Goal: Task Accomplishment & Management: Use online tool/utility

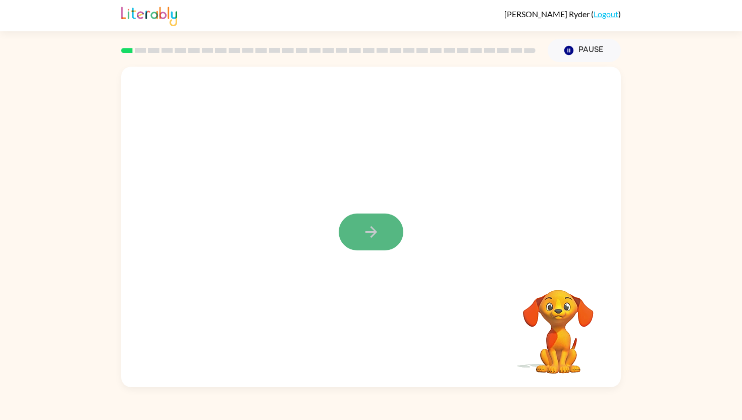
click at [381, 241] on button "button" at bounding box center [370, 231] width 65 height 37
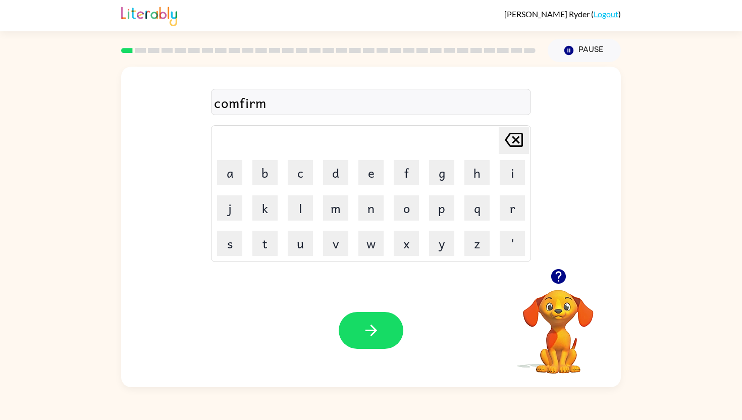
click at [521, 134] on icon at bounding box center [513, 140] width 18 height 14
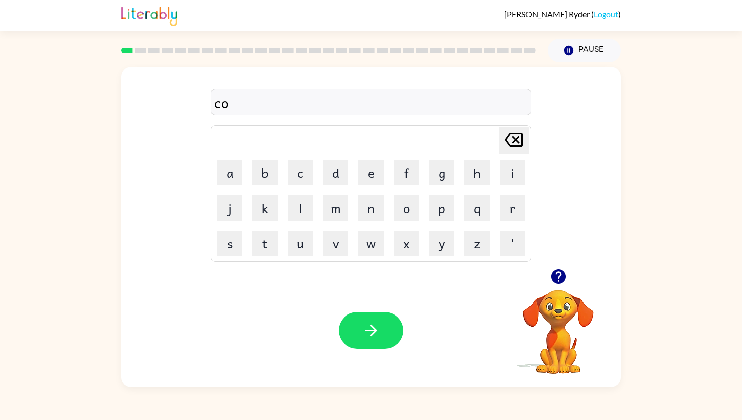
click at [521, 134] on icon at bounding box center [513, 140] width 18 height 14
type button "delete"
click at [382, 313] on button "button" at bounding box center [370, 330] width 65 height 37
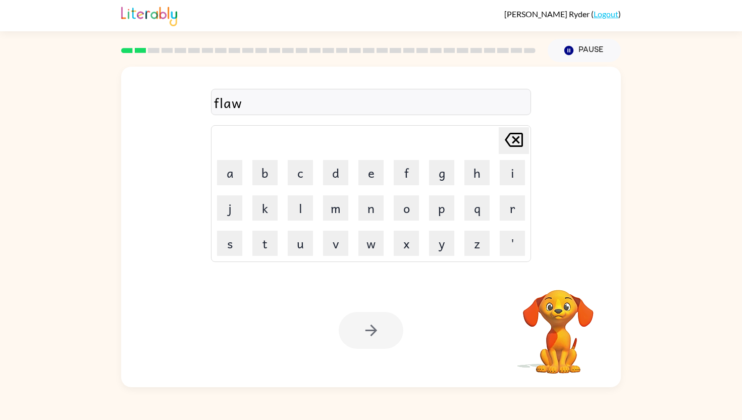
click at [374, 339] on div at bounding box center [370, 330] width 65 height 37
click at [374, 339] on button "button" at bounding box center [370, 330] width 65 height 37
click at [305, 98] on div at bounding box center [371, 102] width 320 height 26
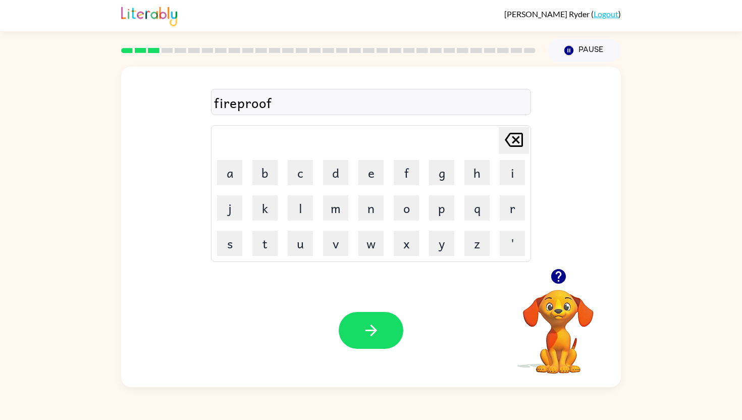
click at [367, 321] on button "button" at bounding box center [370, 330] width 65 height 37
click at [375, 330] on icon "button" at bounding box center [371, 330] width 12 height 12
click at [375, 334] on icon "button" at bounding box center [371, 330] width 18 height 18
click at [385, 339] on button "button" at bounding box center [370, 330] width 65 height 37
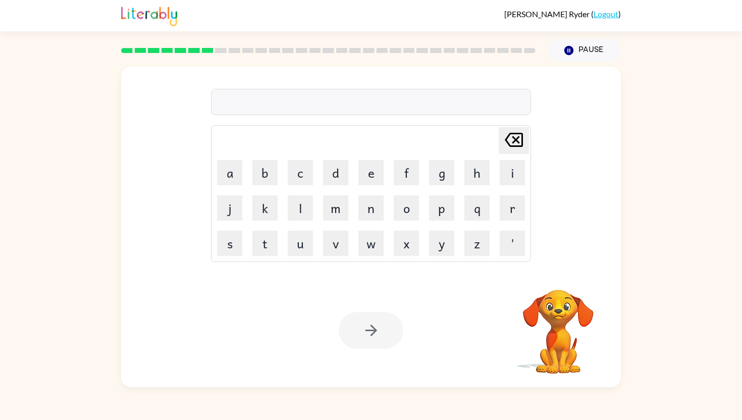
click at [350, 102] on div at bounding box center [371, 102] width 320 height 26
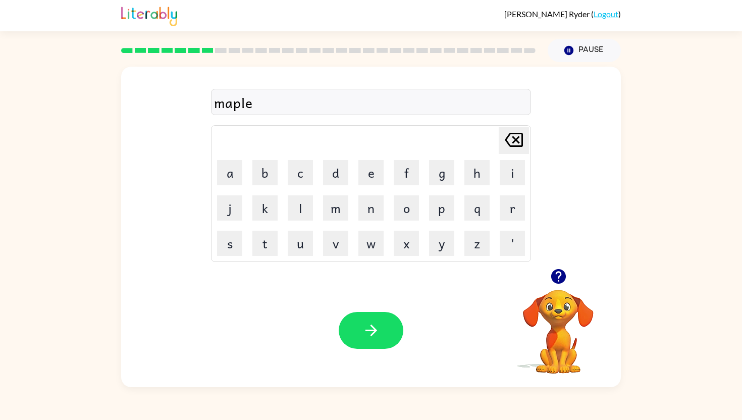
click at [366, 356] on div "Your browser must support playing .mp4 files to use Literably. Please try using…" at bounding box center [370, 329] width 499 height 113
click at [371, 341] on button "button" at bounding box center [370, 330] width 65 height 37
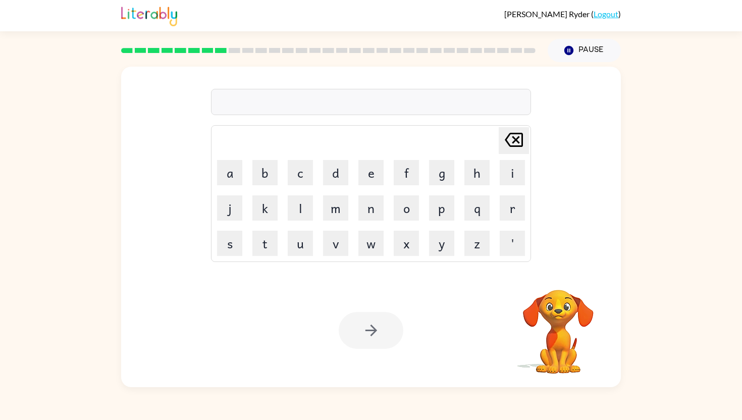
click at [340, 108] on div at bounding box center [371, 102] width 320 height 26
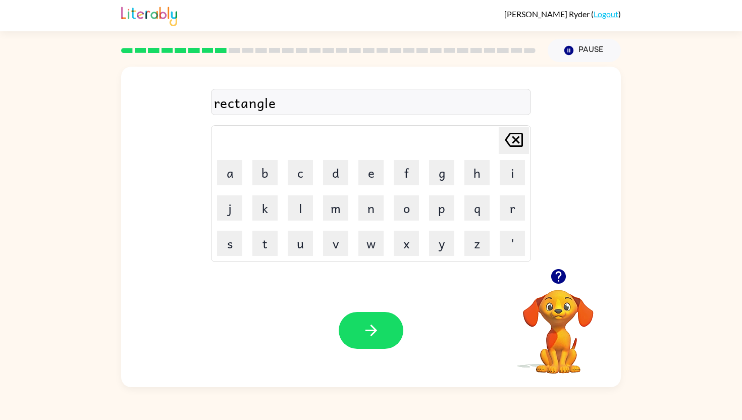
click at [381, 335] on button "button" at bounding box center [370, 330] width 65 height 37
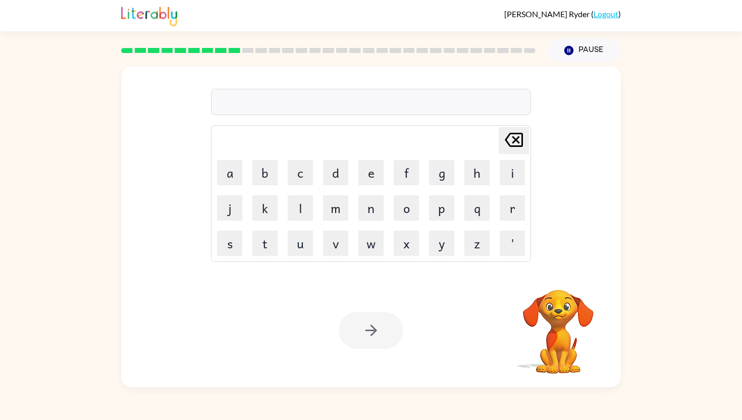
click at [384, 97] on div at bounding box center [371, 102] width 320 height 26
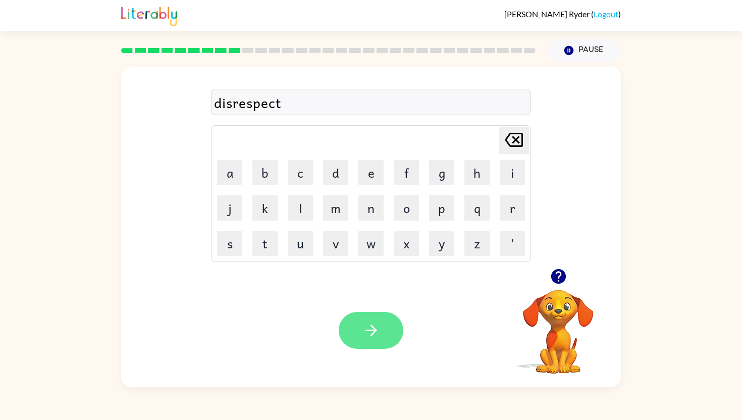
click at [354, 321] on button "button" at bounding box center [370, 330] width 65 height 37
click at [563, 304] on video "Your browser must support playing .mp4 files to use Literably. Please try using…" at bounding box center [557, 324] width 101 height 101
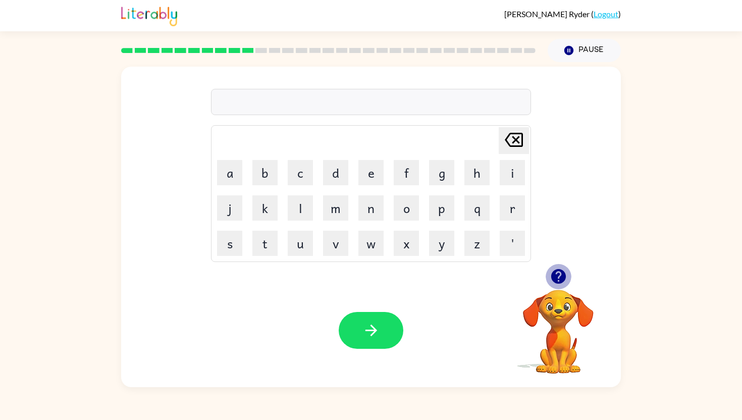
click at [563, 277] on icon "button" at bounding box center [557, 276] width 15 height 15
click at [382, 326] on button "button" at bounding box center [370, 330] width 65 height 37
click at [348, 116] on div "[PERSON_NAME] last character input a b c d e f g h i j k l m n o p q r s t u v …" at bounding box center [371, 168] width 320 height 188
click at [357, 330] on button "button" at bounding box center [370, 330] width 65 height 37
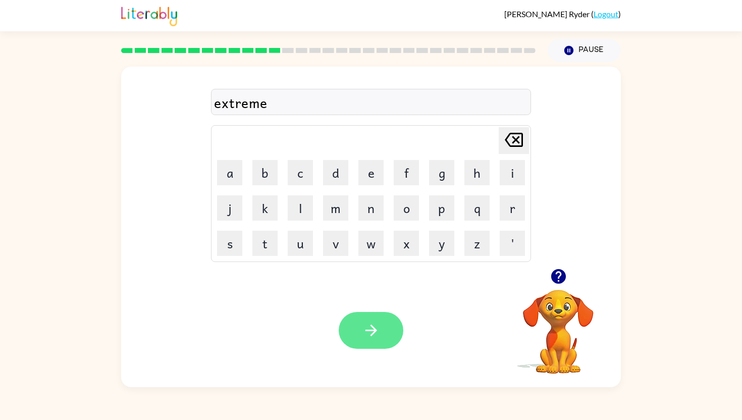
click at [377, 324] on icon "button" at bounding box center [371, 330] width 18 height 18
click at [382, 324] on button "button" at bounding box center [370, 330] width 65 height 37
click at [375, 340] on button "button" at bounding box center [370, 330] width 65 height 37
click at [371, 325] on icon "button" at bounding box center [371, 330] width 12 height 12
click at [376, 316] on button "button" at bounding box center [370, 330] width 65 height 37
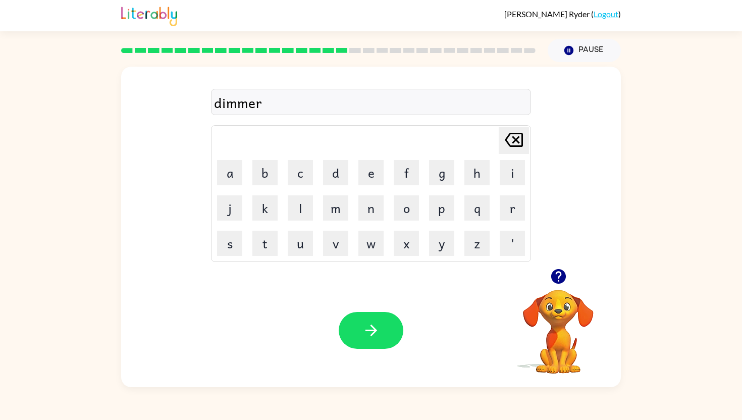
click at [393, 313] on div at bounding box center [370, 330] width 65 height 37
click at [389, 315] on button "button" at bounding box center [370, 330] width 65 height 37
click at [376, 321] on icon "button" at bounding box center [371, 330] width 18 height 18
click at [378, 325] on icon "button" at bounding box center [371, 330] width 18 height 18
click at [375, 323] on icon "button" at bounding box center [371, 330] width 18 height 18
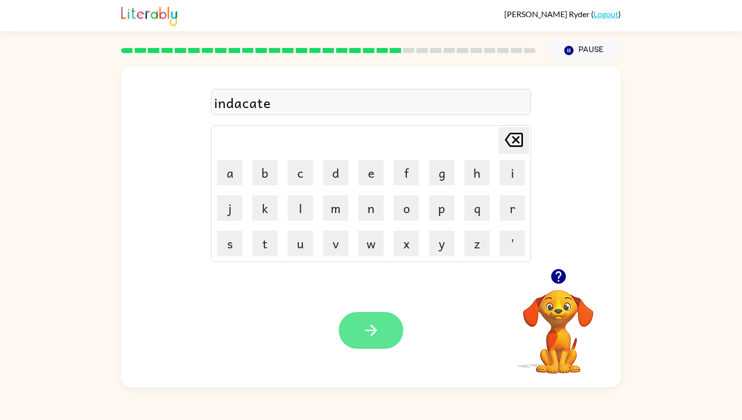
click at [388, 330] on button "button" at bounding box center [370, 330] width 65 height 37
click at [366, 329] on icon "button" at bounding box center [371, 330] width 18 height 18
click at [365, 331] on icon "button" at bounding box center [371, 330] width 18 height 18
click at [363, 324] on icon "button" at bounding box center [371, 330] width 18 height 18
click at [359, 324] on button "button" at bounding box center [370, 330] width 65 height 37
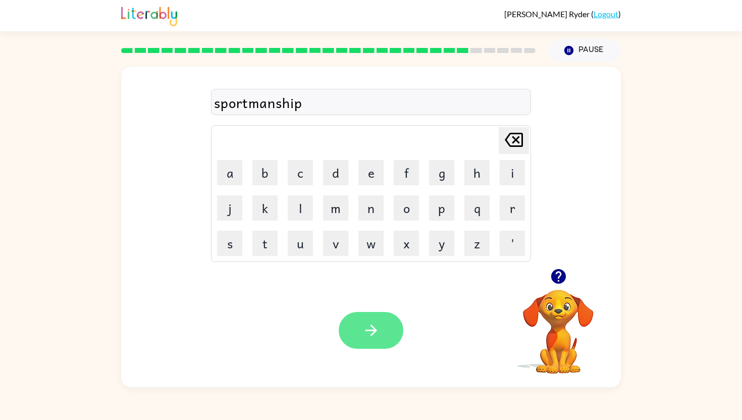
click at [376, 328] on icon "button" at bounding box center [371, 330] width 18 height 18
click at [374, 331] on icon "button" at bounding box center [371, 330] width 12 height 12
click at [374, 332] on icon "button" at bounding box center [371, 330] width 12 height 12
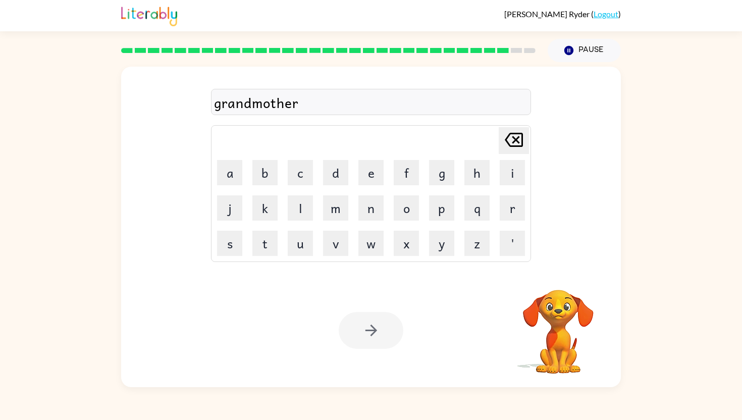
click at [373, 329] on div at bounding box center [370, 330] width 65 height 37
click at [373, 328] on icon "button" at bounding box center [371, 330] width 12 height 12
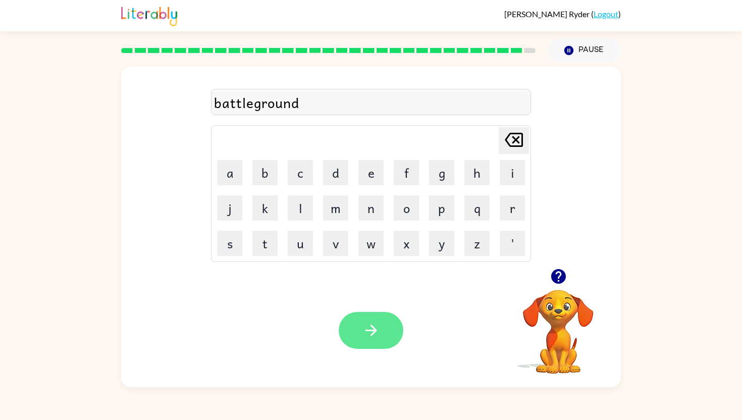
click at [376, 323] on icon "button" at bounding box center [371, 330] width 18 height 18
